Goal: Task Accomplishment & Management: Manage account settings

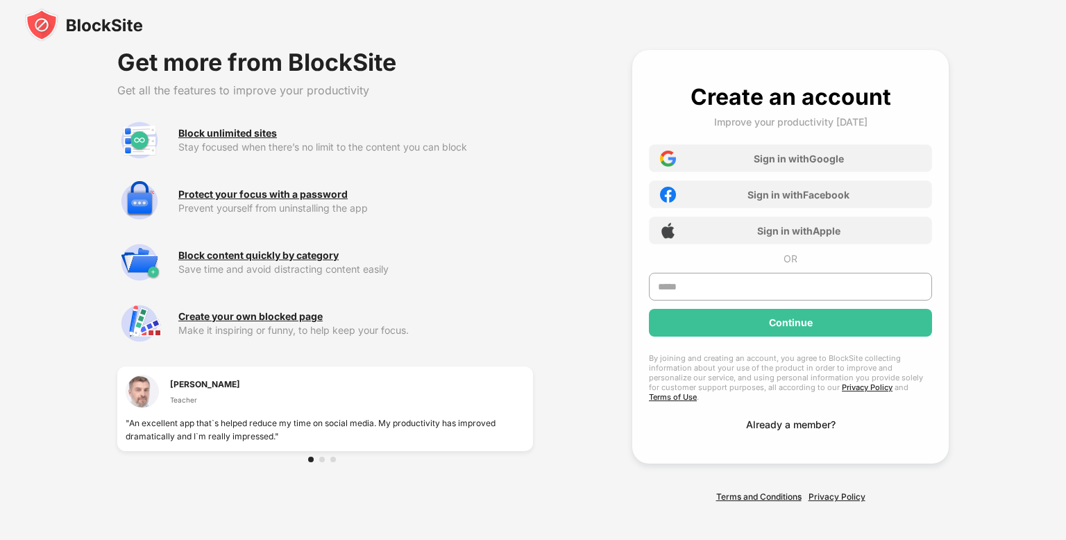
click at [781, 418] on div "Already a member?" at bounding box center [790, 424] width 89 height 12
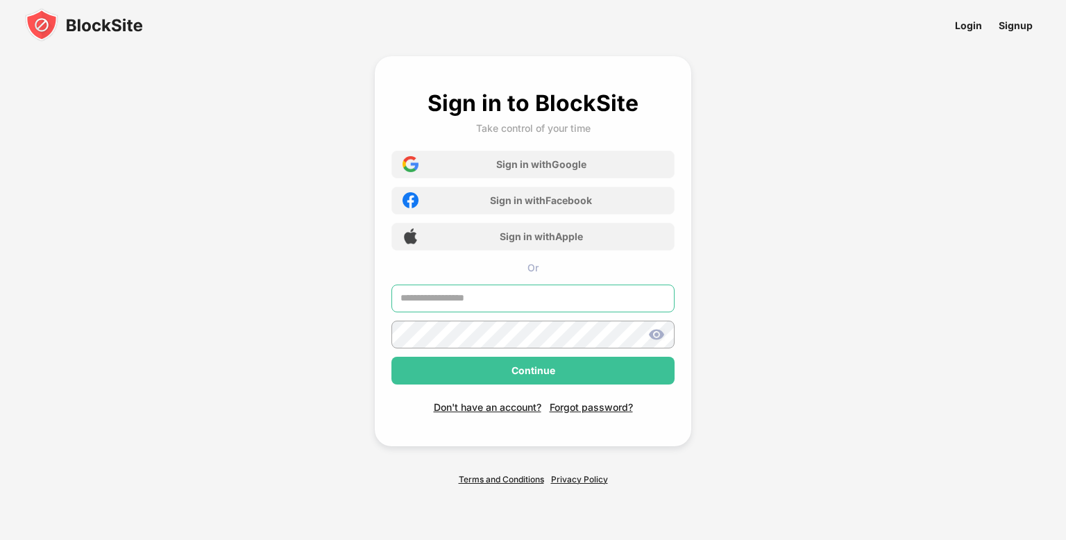
click at [619, 304] on input "text" at bounding box center [532, 298] width 283 height 28
type input "**********"
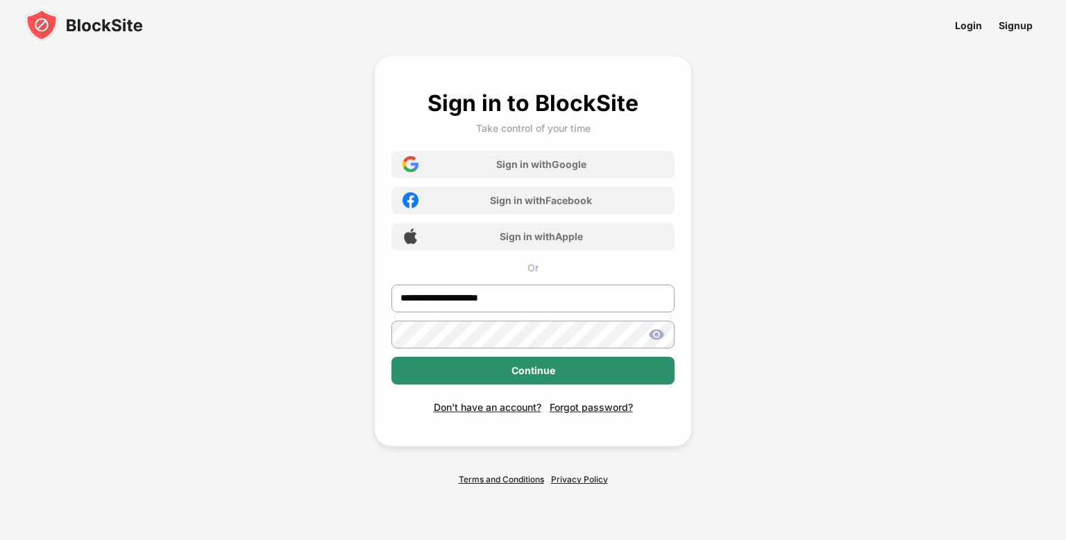
click at [542, 367] on div "Continue" at bounding box center [533, 370] width 44 height 11
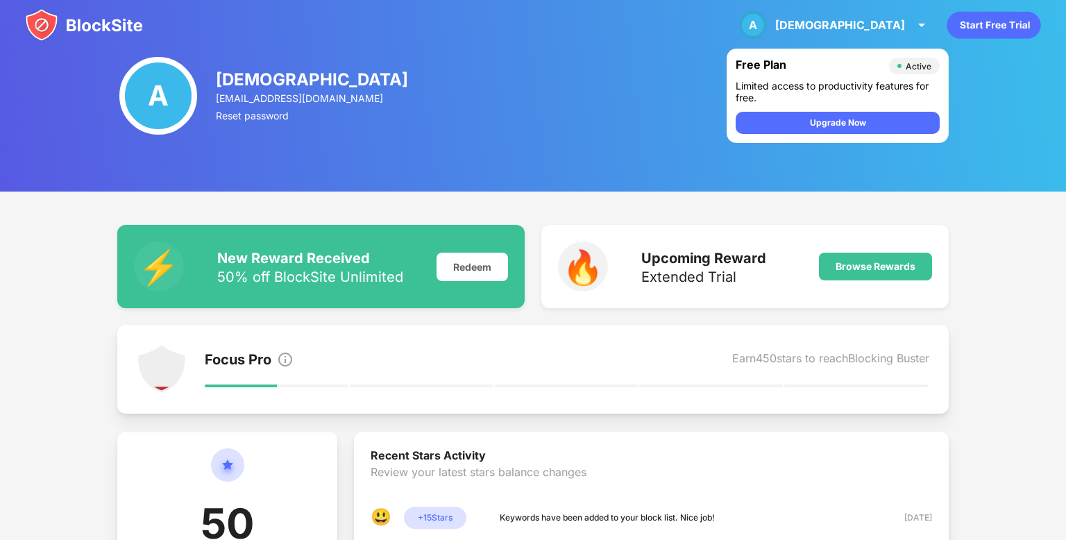
click at [253, 75] on div "[DEMOGRAPHIC_DATA]" at bounding box center [313, 79] width 194 height 20
click at [245, 83] on div "[DEMOGRAPHIC_DATA]" at bounding box center [313, 79] width 194 height 20
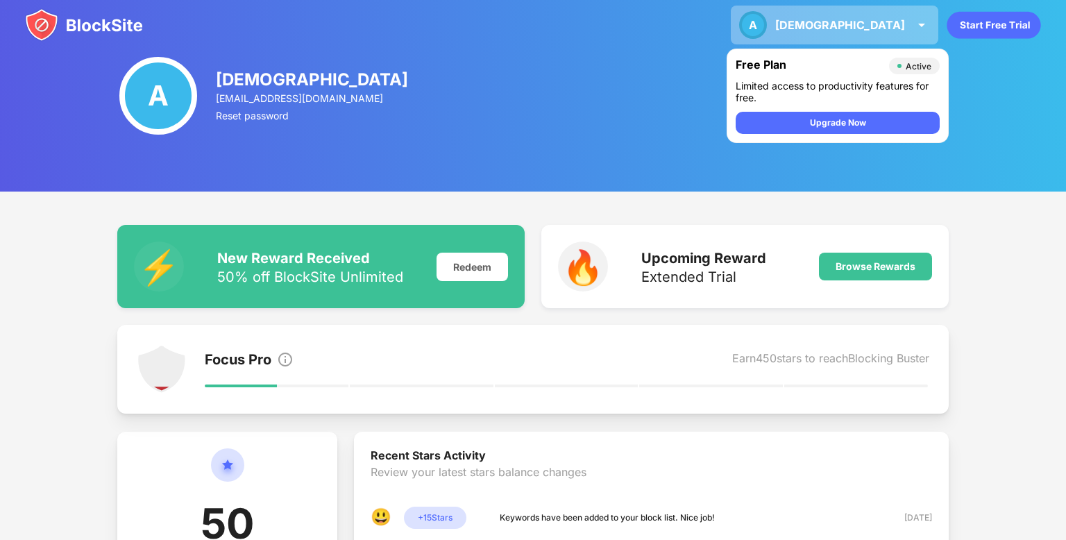
click at [877, 27] on div "[DEMOGRAPHIC_DATA]" at bounding box center [840, 25] width 130 height 14
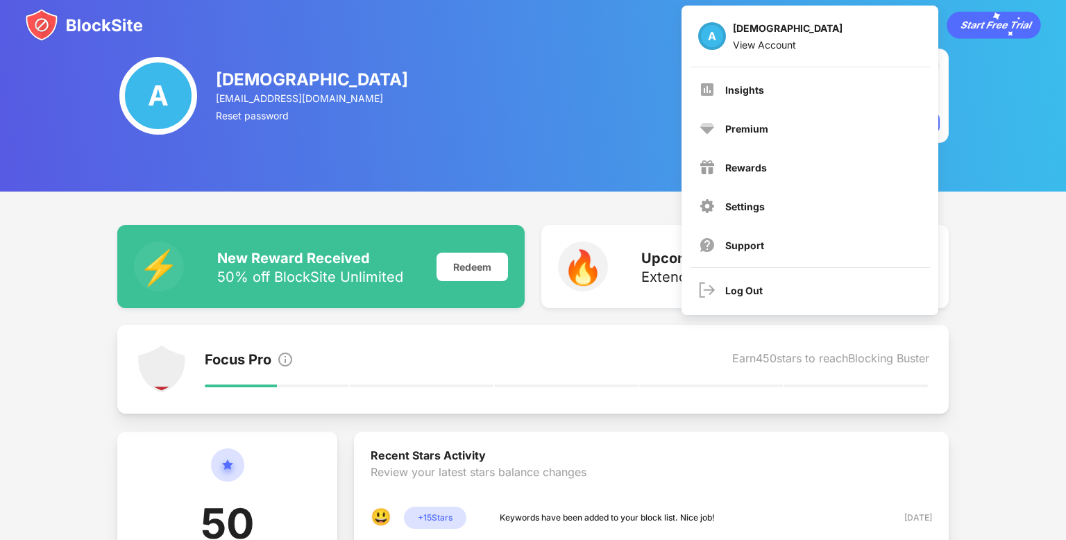
click at [105, 22] on img at bounding box center [84, 24] width 118 height 33
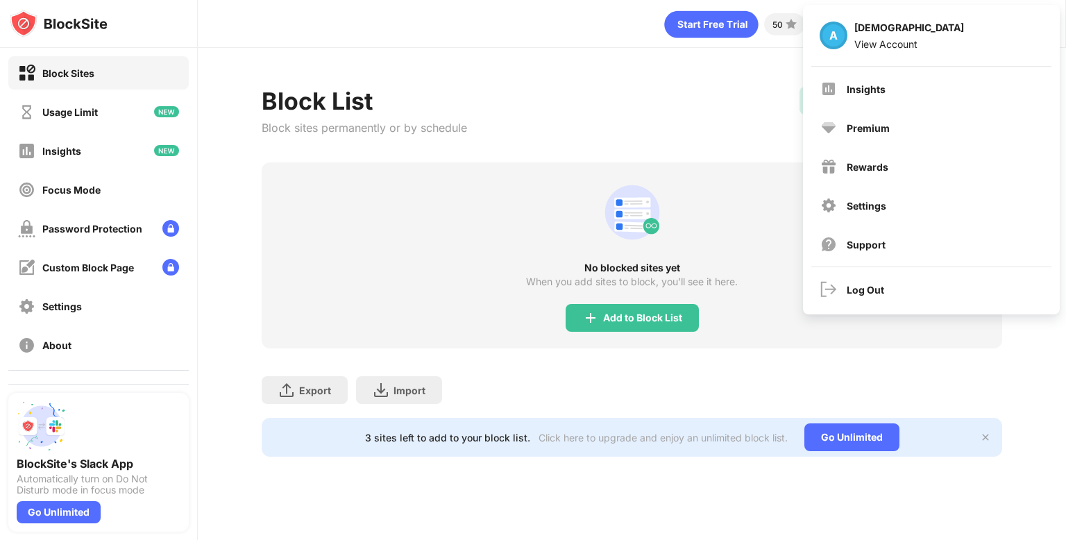
click at [531, 235] on div "No blocked sites yet When you add sites to block, you’ll see it here. Add to Bl…" at bounding box center [632, 255] width 740 height 186
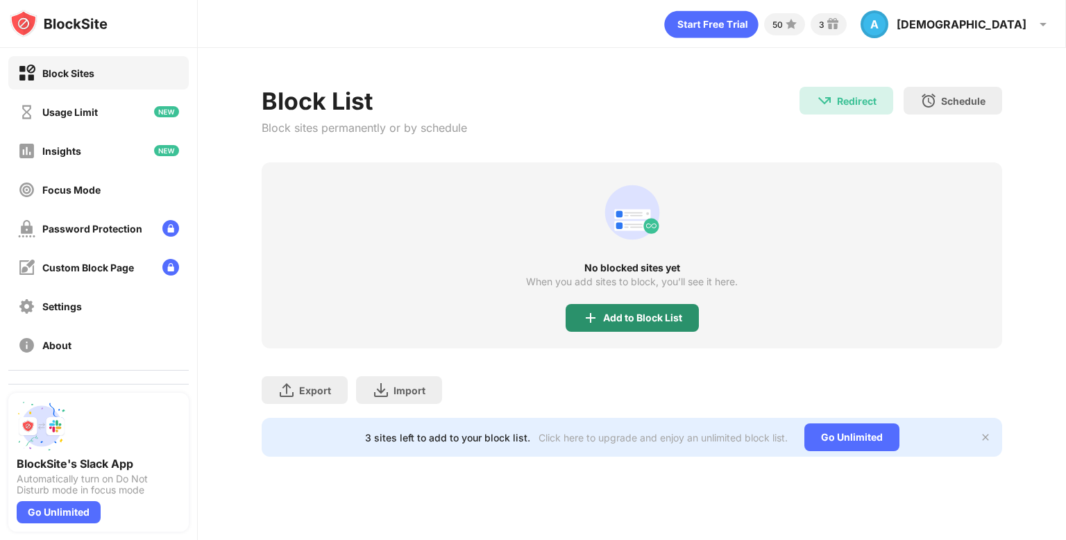
click at [668, 305] on div "Add to Block List" at bounding box center [631, 318] width 133 height 28
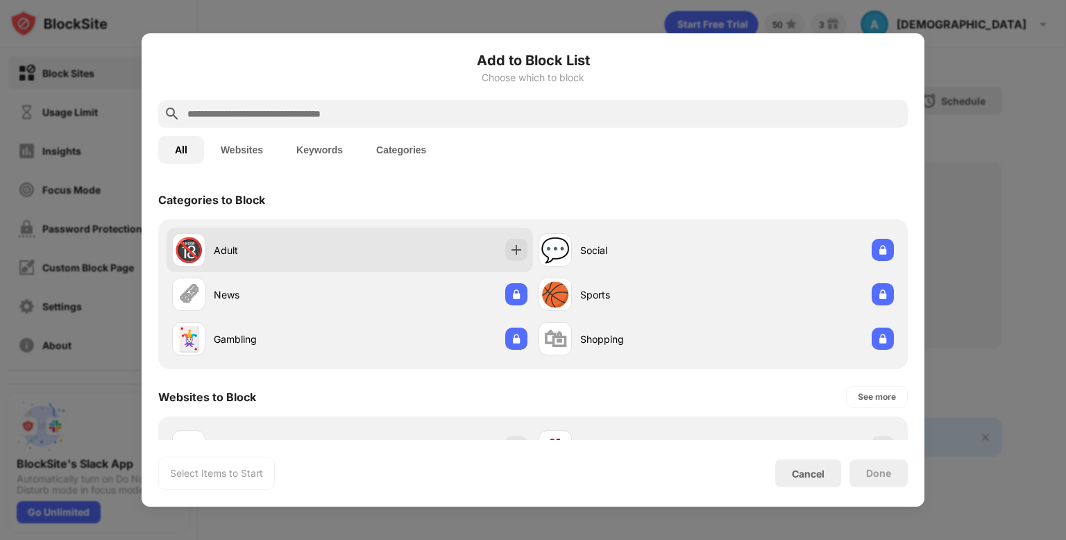
click at [469, 250] on div "🔞 Adult" at bounding box center [349, 250] width 366 height 44
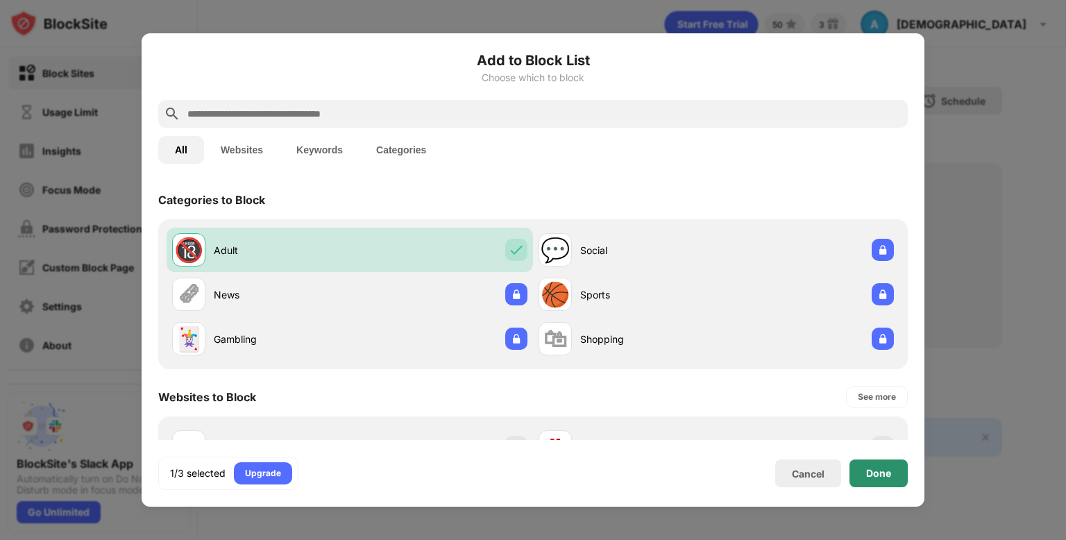
click at [865, 481] on div "Done" at bounding box center [878, 473] width 58 height 28
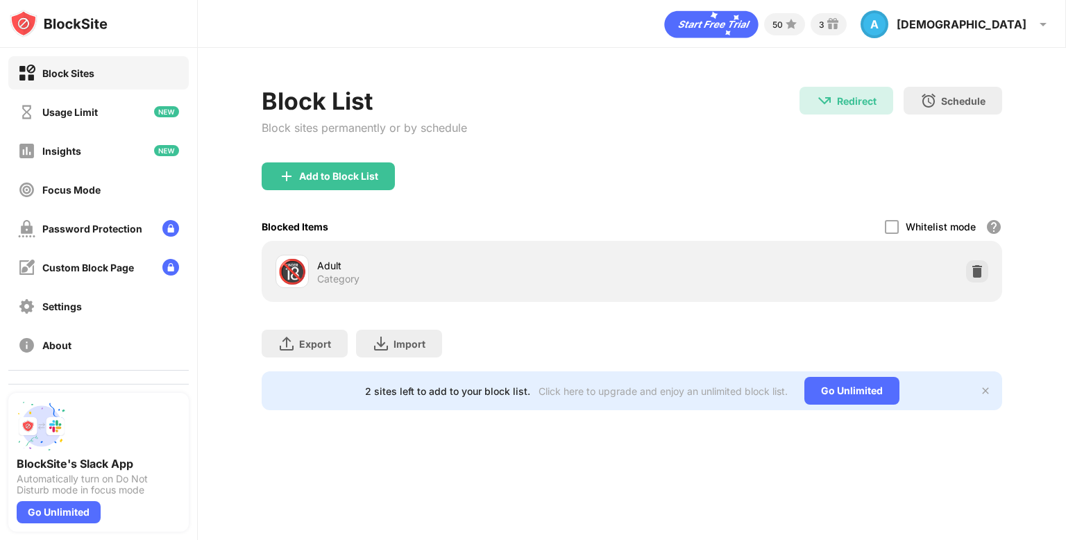
click at [869, 123] on div "Redirect Redirect to [DOMAIN_NAME][URL][DOMAIN_NAME] Schedule Select which days…" at bounding box center [900, 116] width 203 height 59
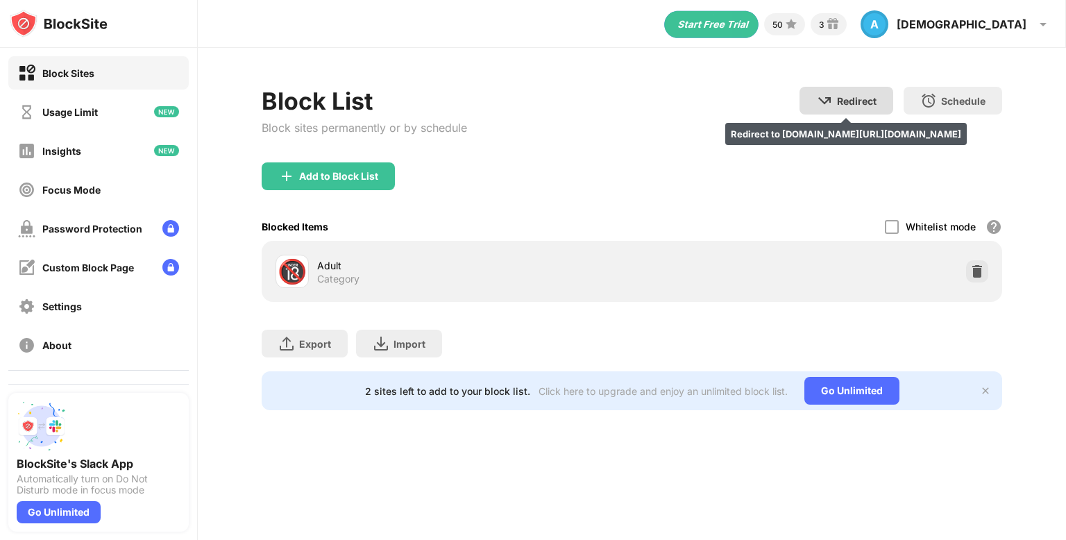
click at [814, 94] on div "Redirect Redirect to [DOMAIN_NAME][URL][DOMAIN_NAME]" at bounding box center [846, 101] width 94 height 28
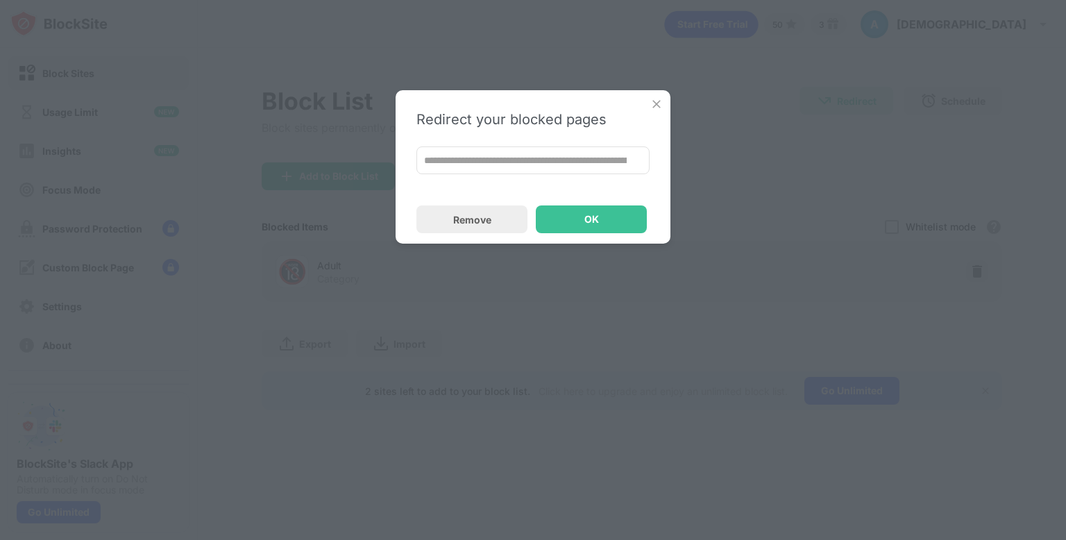
click at [538, 157] on input "**********" at bounding box center [532, 160] width 233 height 28
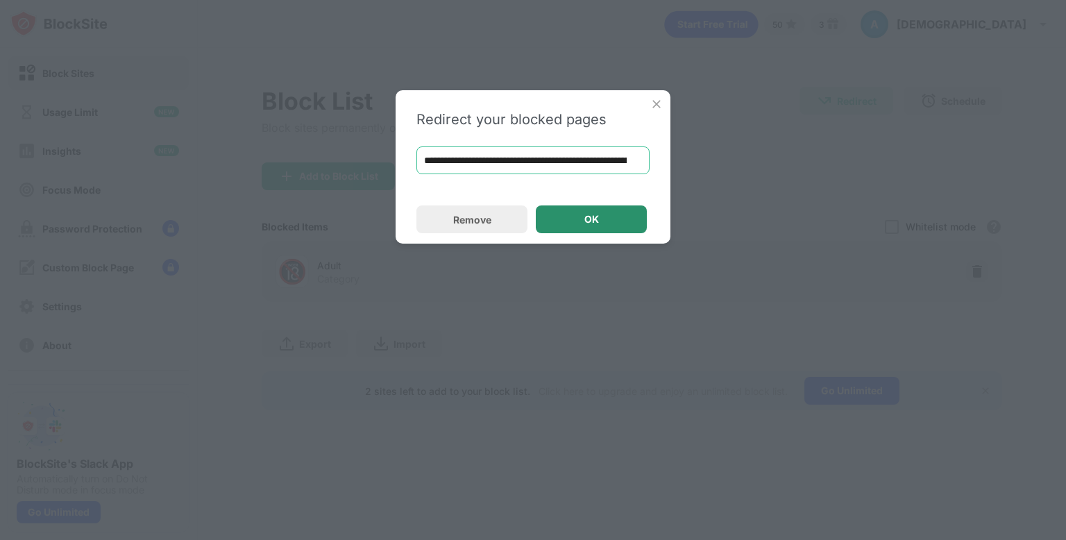
click at [581, 223] on div "OK" at bounding box center [591, 219] width 111 height 28
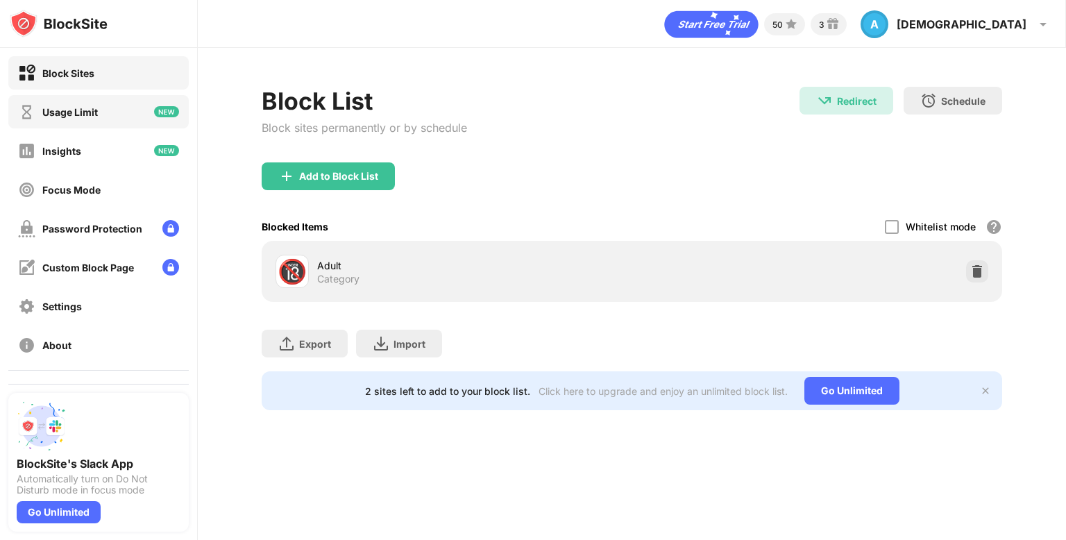
click at [129, 124] on div "Usage Limit" at bounding box center [98, 111] width 180 height 33
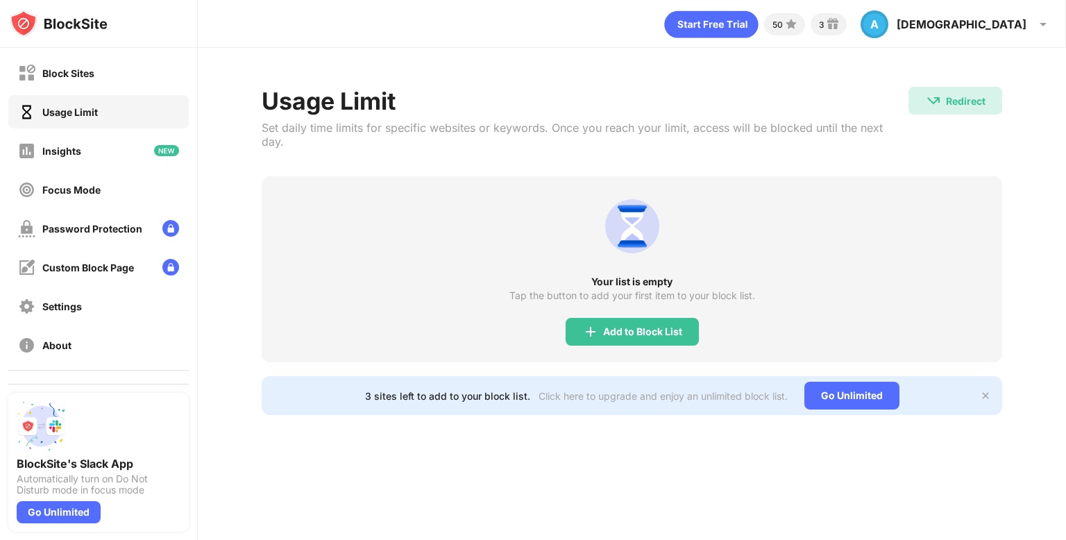
click at [129, 124] on div "Usage Limit" at bounding box center [98, 111] width 180 height 33
click at [592, 323] on img at bounding box center [590, 331] width 17 height 17
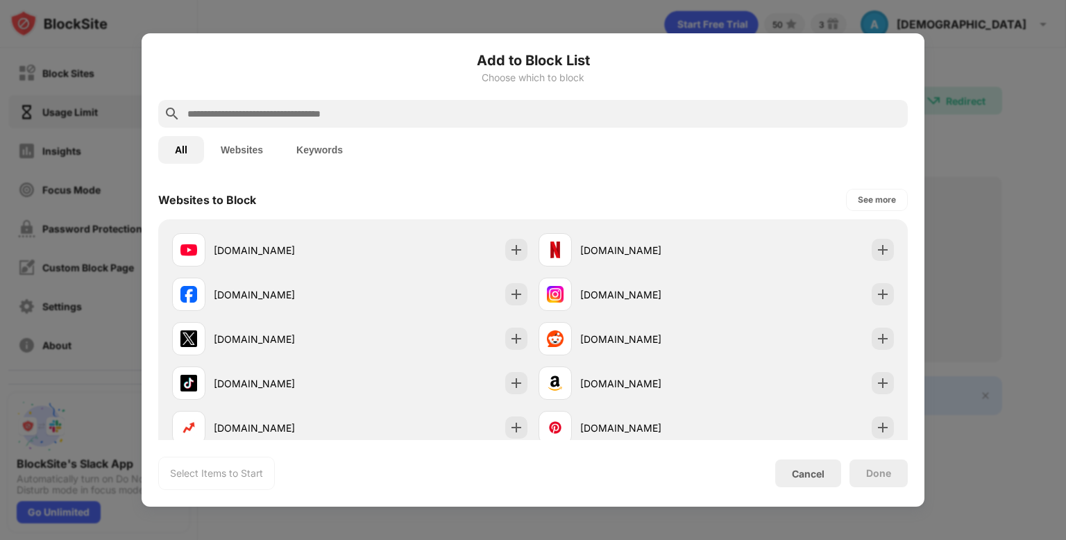
click at [429, 111] on input "text" at bounding box center [544, 113] width 716 height 17
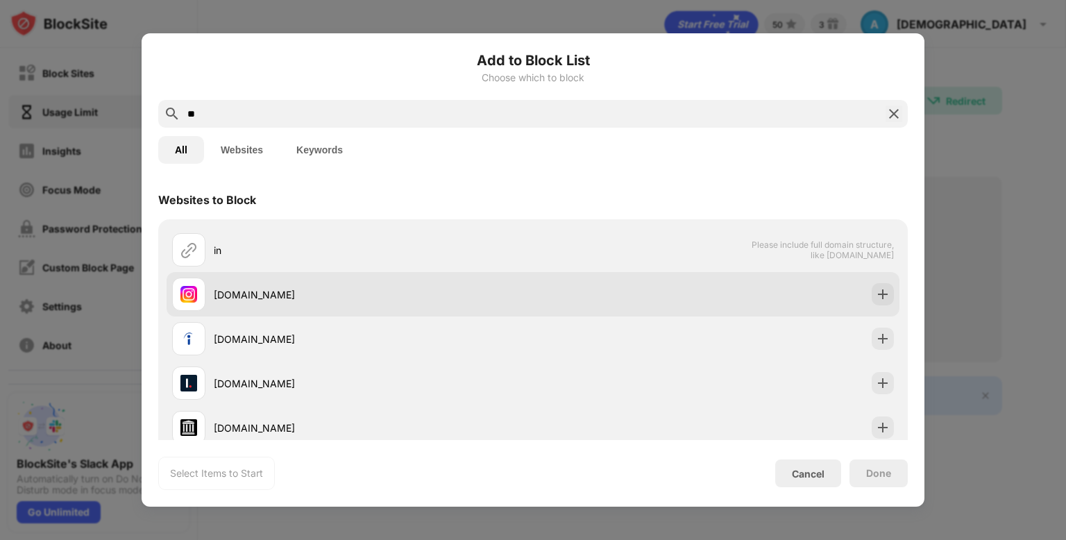
type input "**"
click at [844, 296] on div "[DOMAIN_NAME]" at bounding box center [532, 294] width 733 height 44
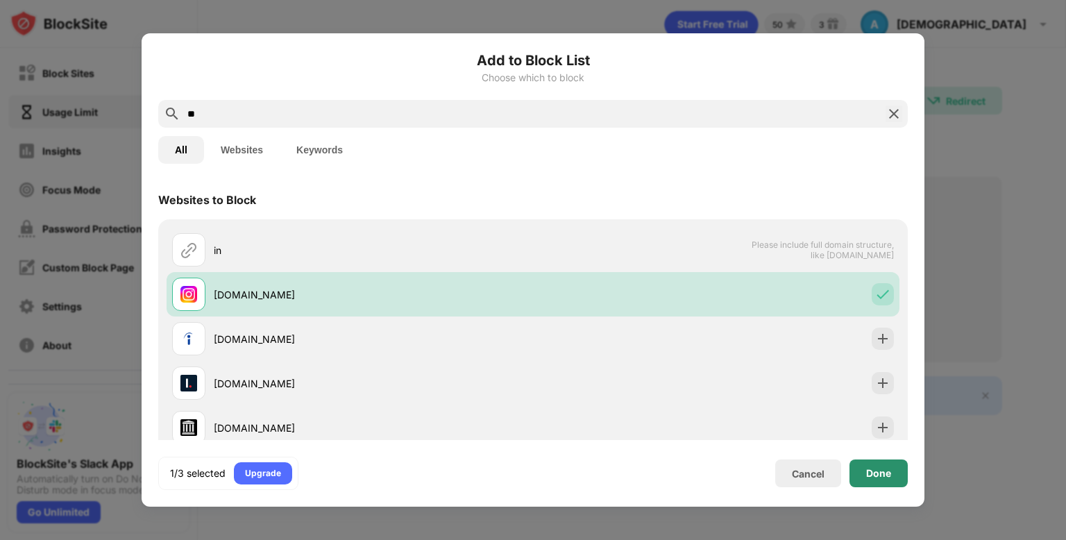
click at [873, 475] on div "Done" at bounding box center [878, 473] width 25 height 11
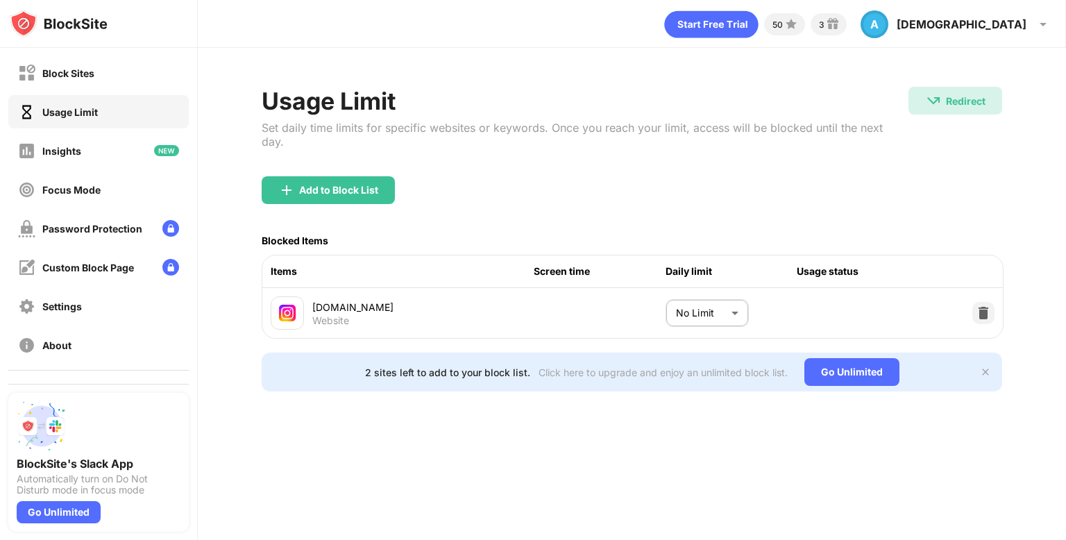
click at [726, 291] on body "Block Sites Usage Limit Insights Focus Mode Password Protection Custom Block Pa…" at bounding box center [533, 270] width 1066 height 540
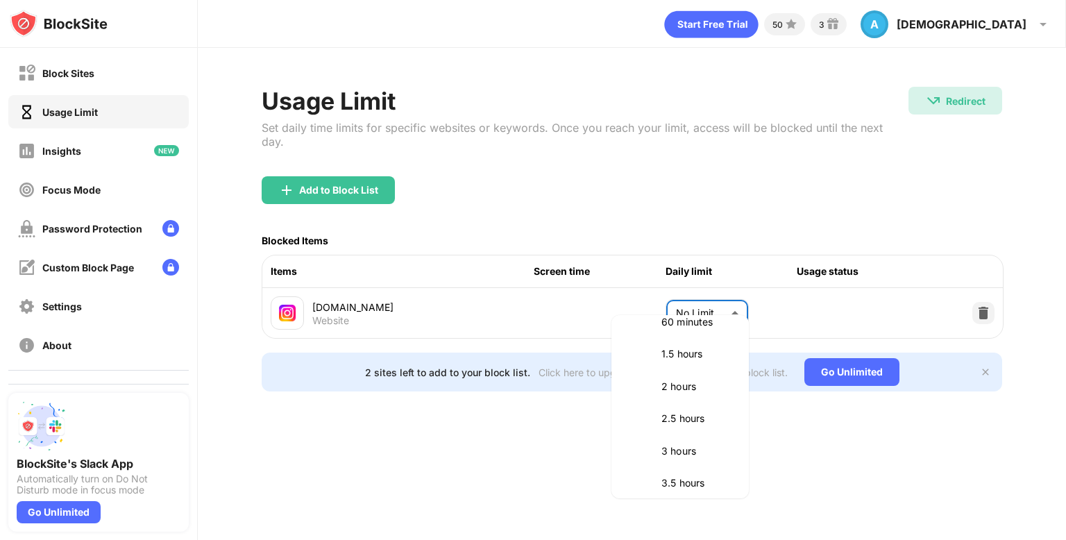
scroll to position [411, 0]
click at [670, 321] on p "60 minutes" at bounding box center [696, 320] width 71 height 15
type input "**"
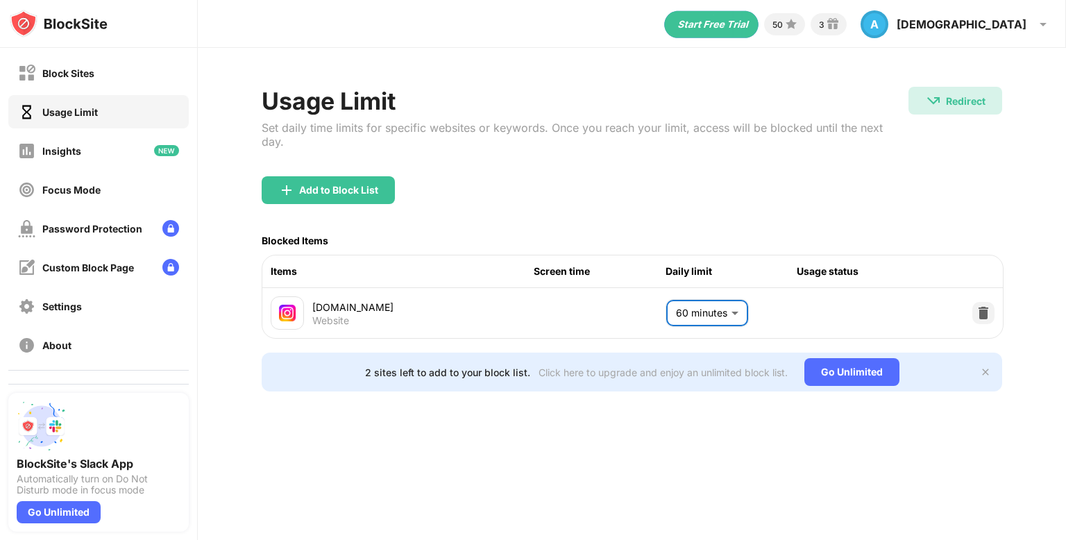
click at [767, 454] on div "50 3 A [DEMOGRAPHIC_DATA] A [DEMOGRAPHIC_DATA] View Account Insights Premium Re…" at bounding box center [632, 270] width 868 height 540
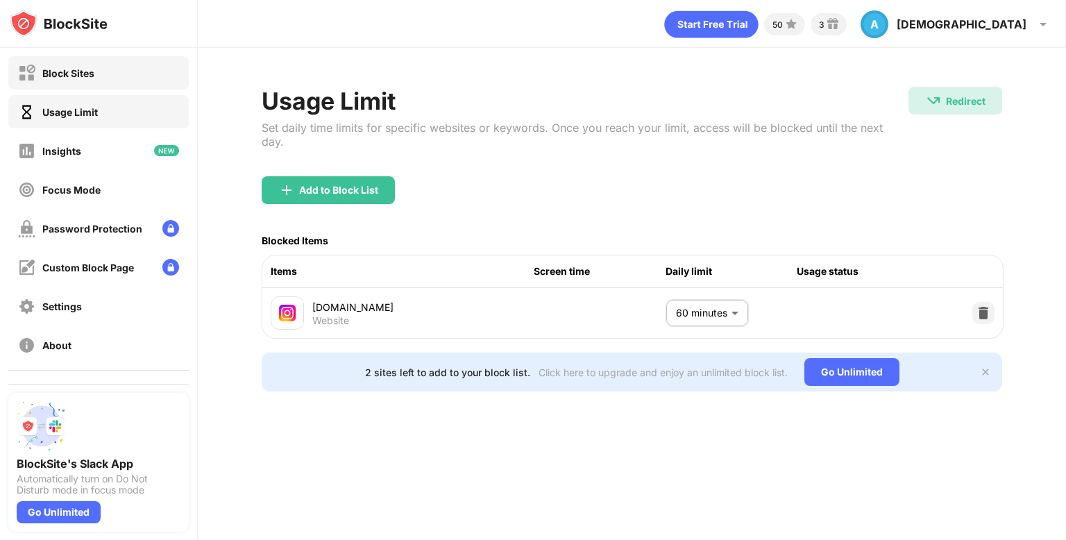
click at [153, 78] on div "Block Sites" at bounding box center [98, 72] width 180 height 33
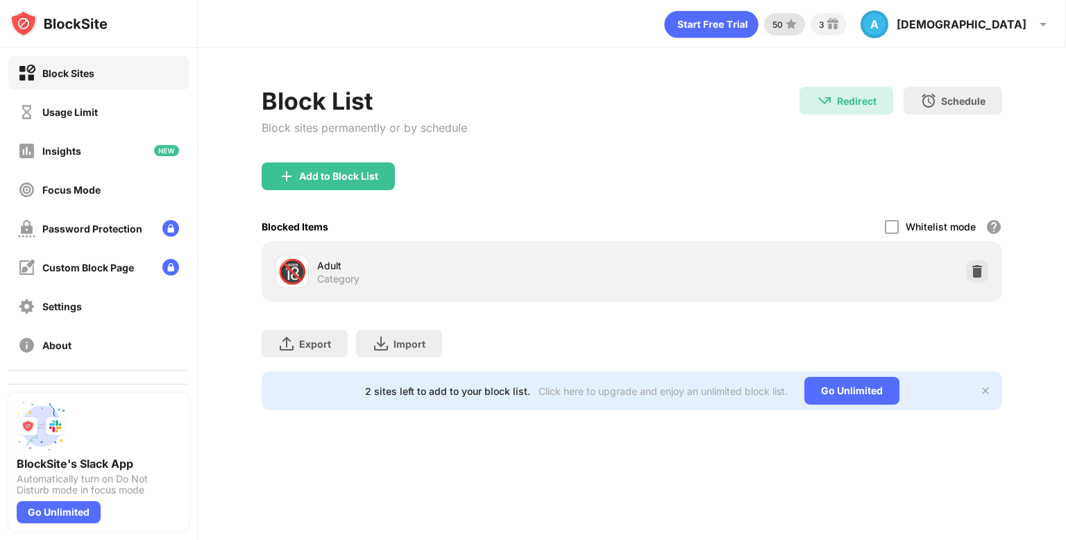
click at [799, 23] on img at bounding box center [790, 24] width 17 height 17
click at [841, 23] on img at bounding box center [832, 24] width 17 height 17
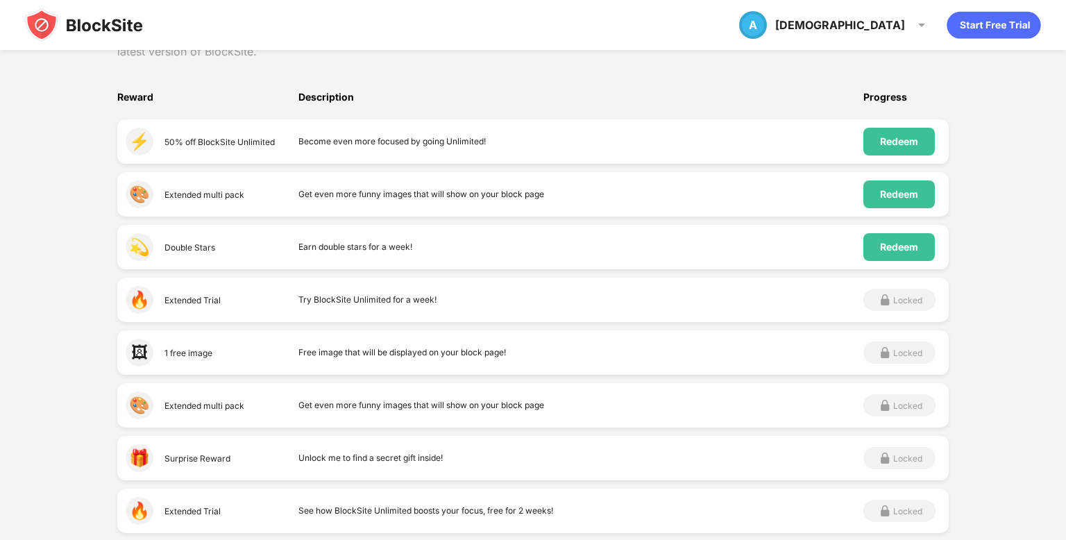
scroll to position [234, 0]
click at [751, 259] on div "💫 Double Stars Earn double stars for a week! Redeem" at bounding box center [532, 245] width 831 height 44
